Goal: Task Accomplishment & Management: Use online tool/utility

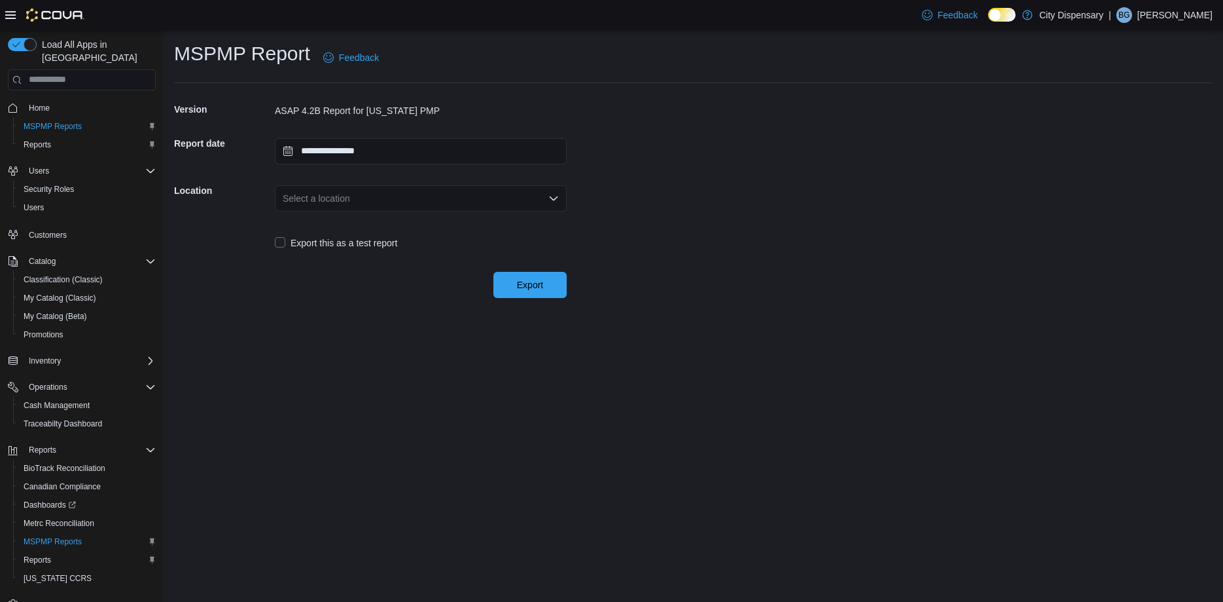
click at [508, 195] on div "Select a location" at bounding box center [421, 198] width 292 height 26
click at [423, 235] on span "[STREET_ADDRESS]" at bounding box center [428, 239] width 261 height 13
click at [517, 284] on span "Export" at bounding box center [530, 284] width 26 height 13
